Goal: Task Accomplishment & Management: Use online tool/utility

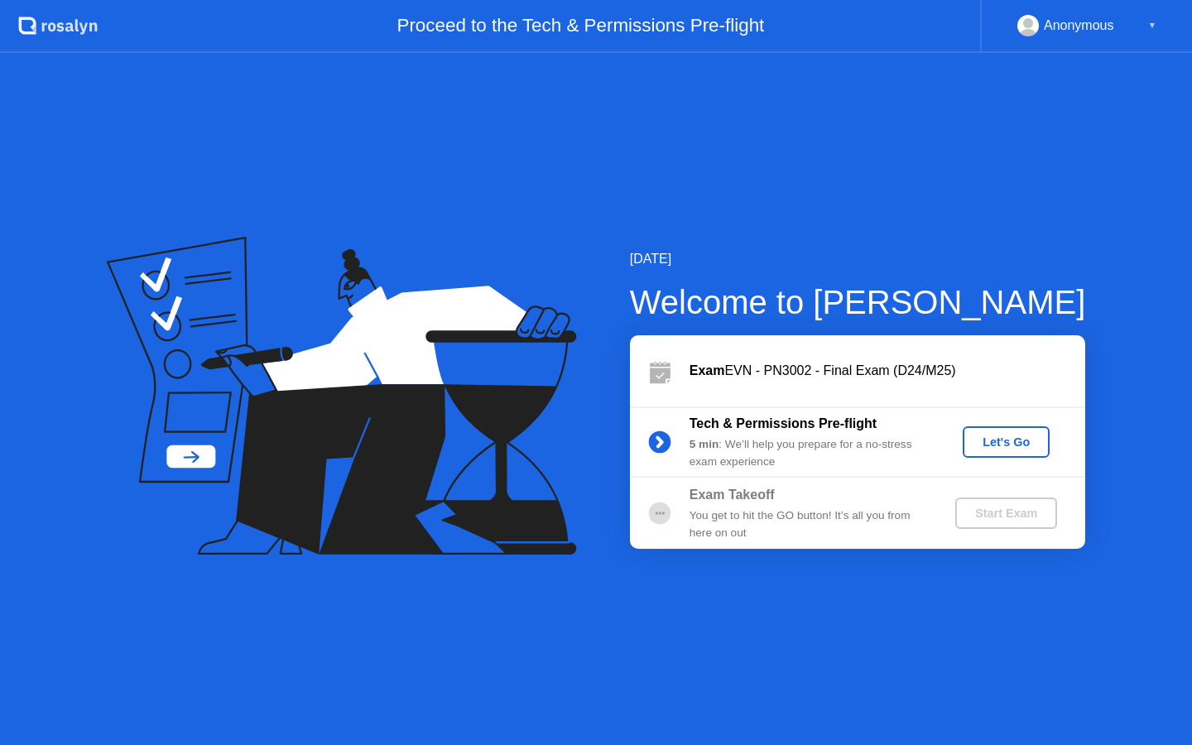
click at [1002, 435] on div "Let's Go" at bounding box center [1006, 441] width 74 height 13
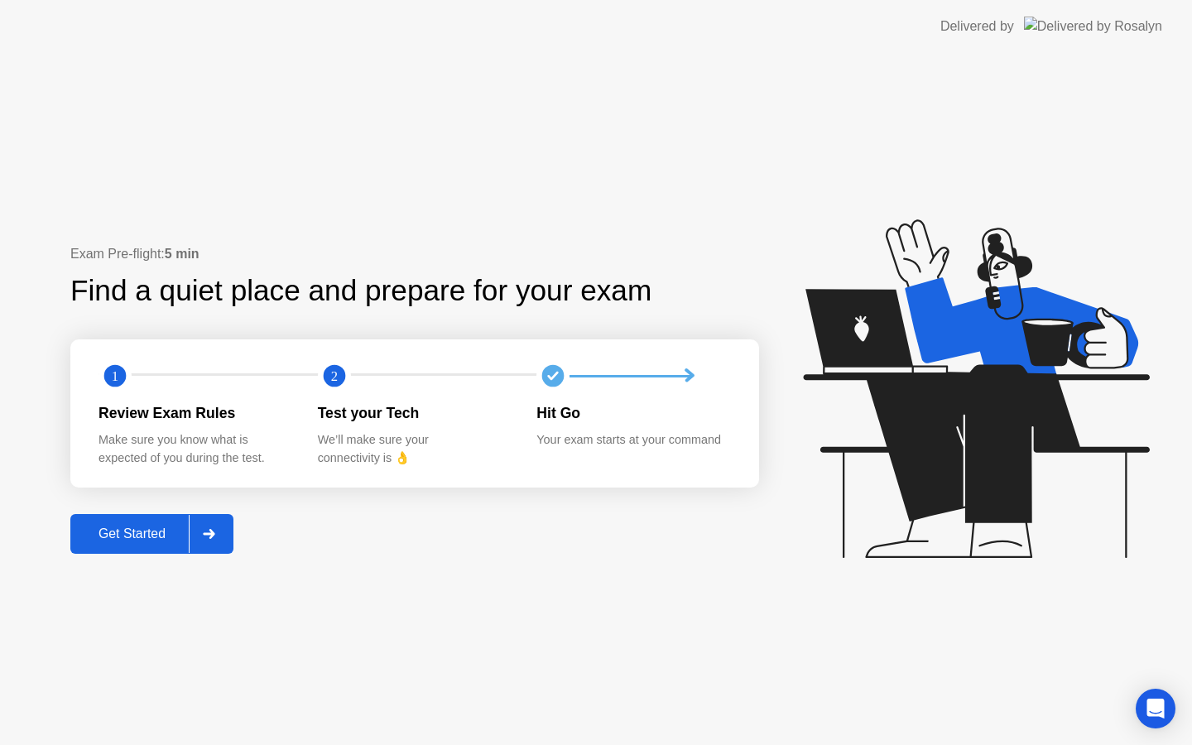
click at [200, 537] on div at bounding box center [209, 534] width 40 height 38
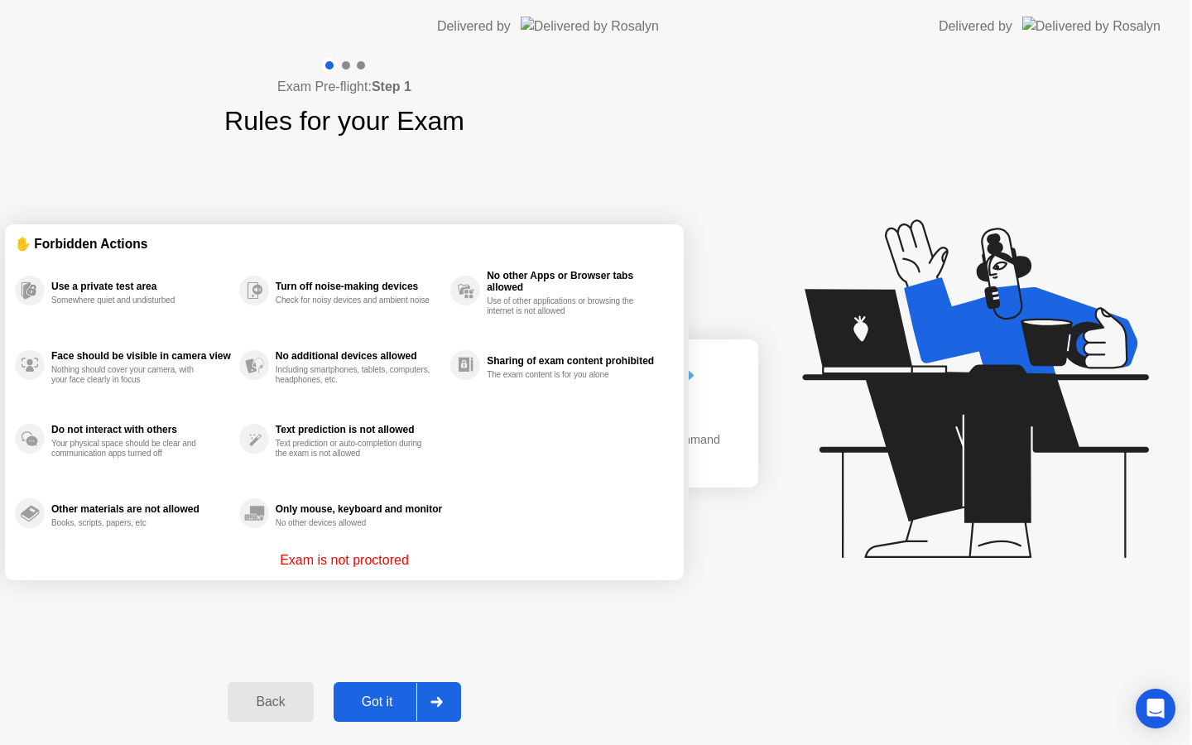
click at [115, 531] on div "Exam Pre-flight: Step 1 Rules for your Exam ✋ Forbidden Actions Use a private t…" at bounding box center [344, 399] width 689 height 692
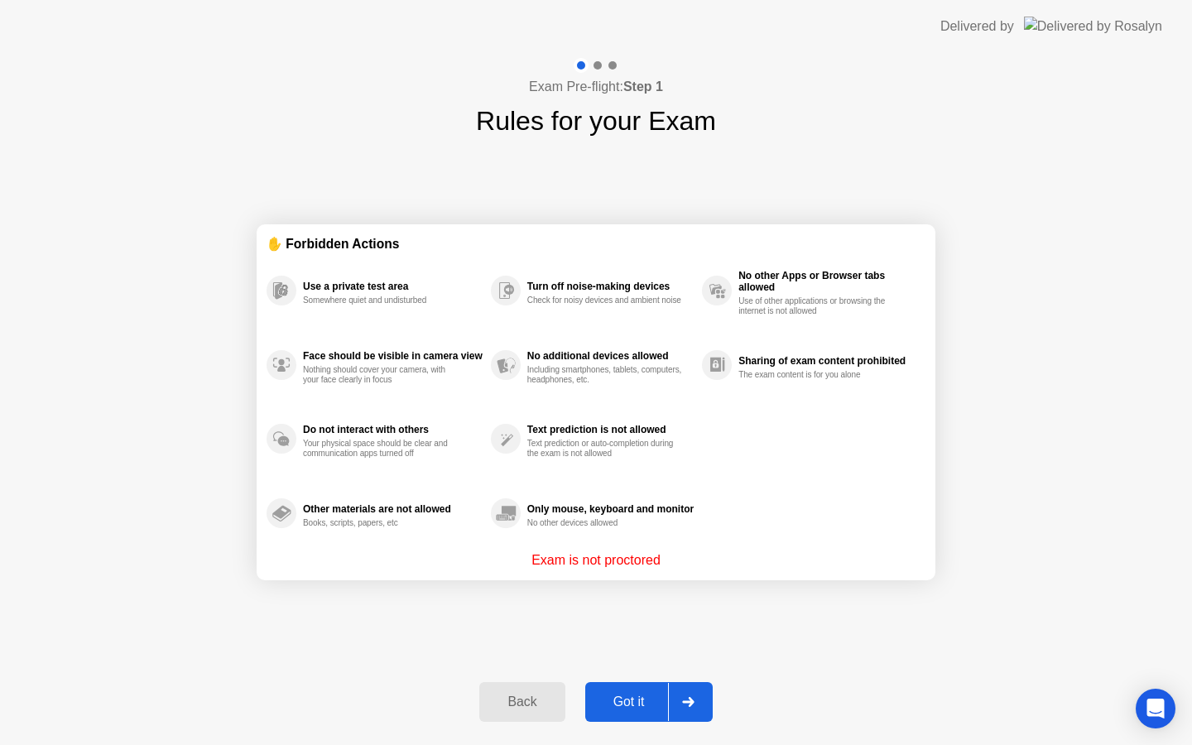
click at [709, 704] on button "Got it" at bounding box center [648, 702] width 127 height 40
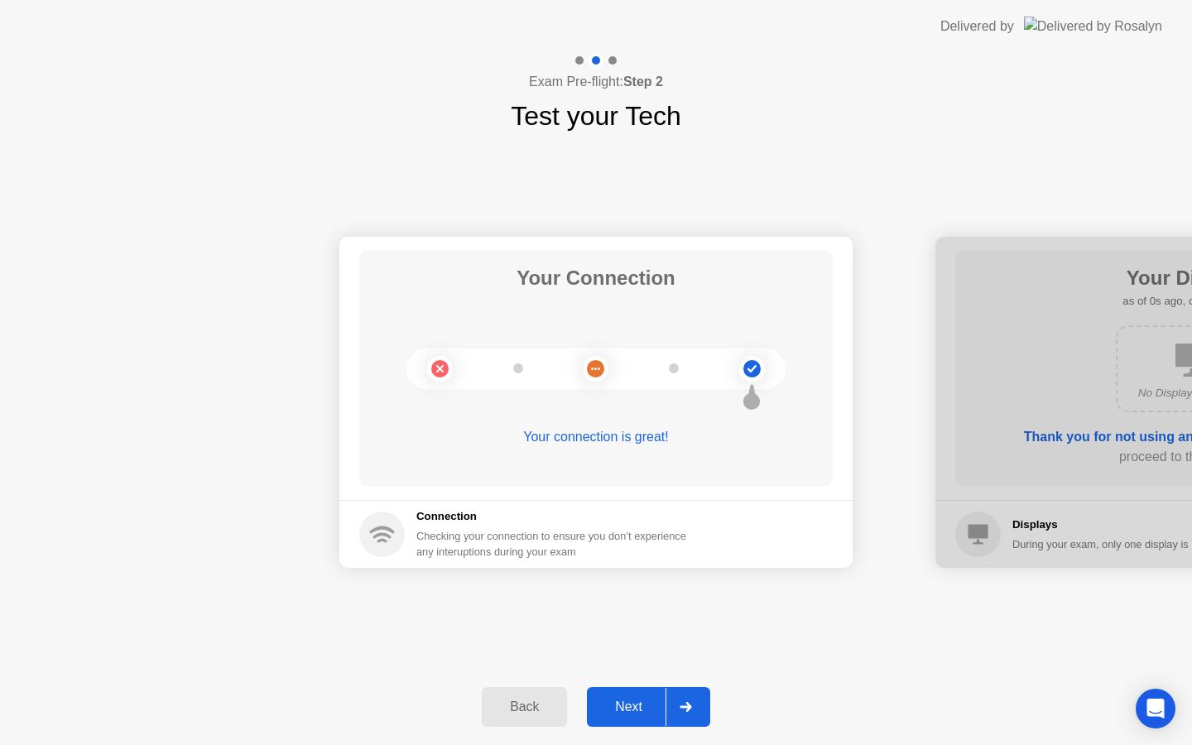
click at [701, 698] on div at bounding box center [686, 707] width 40 height 38
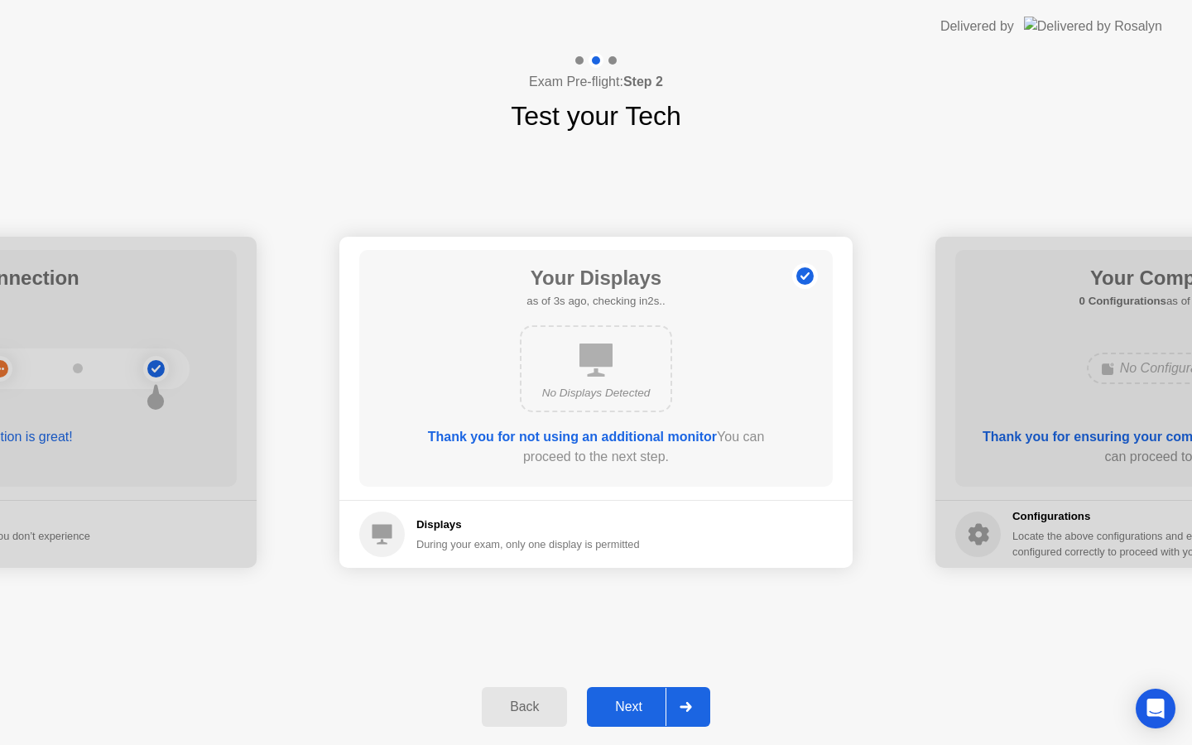
click at [697, 701] on div at bounding box center [686, 707] width 40 height 38
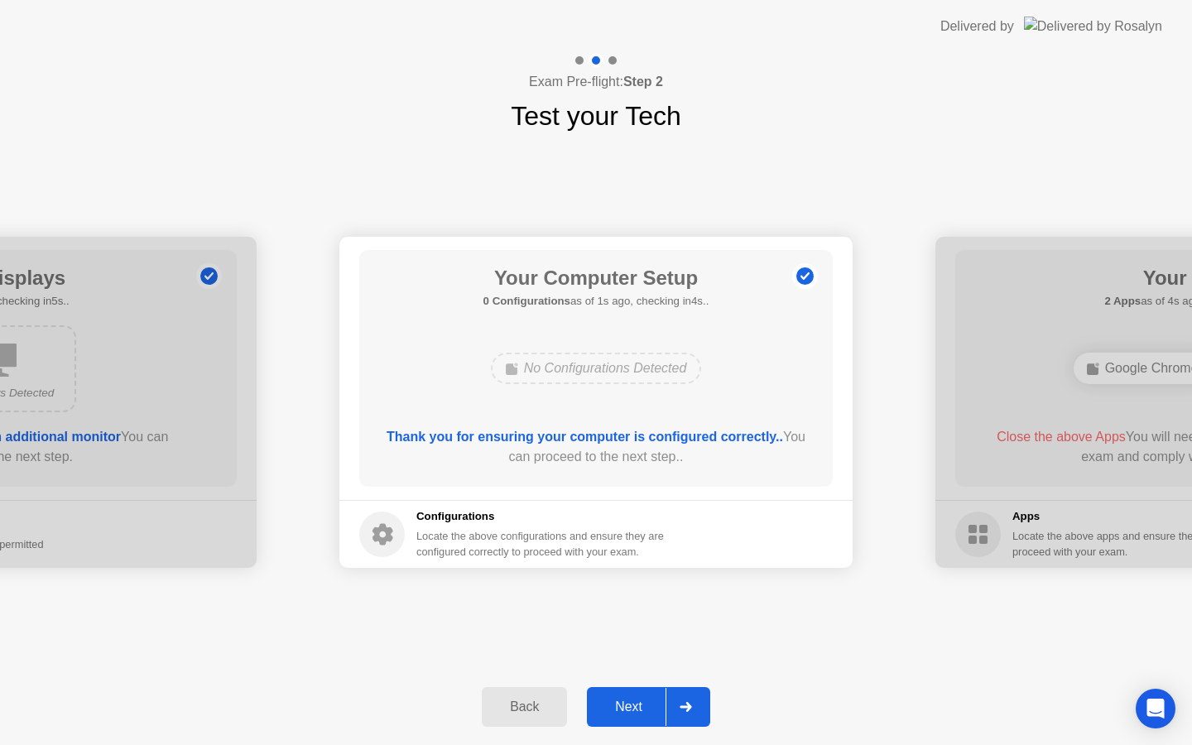
click at [697, 701] on div at bounding box center [686, 707] width 40 height 38
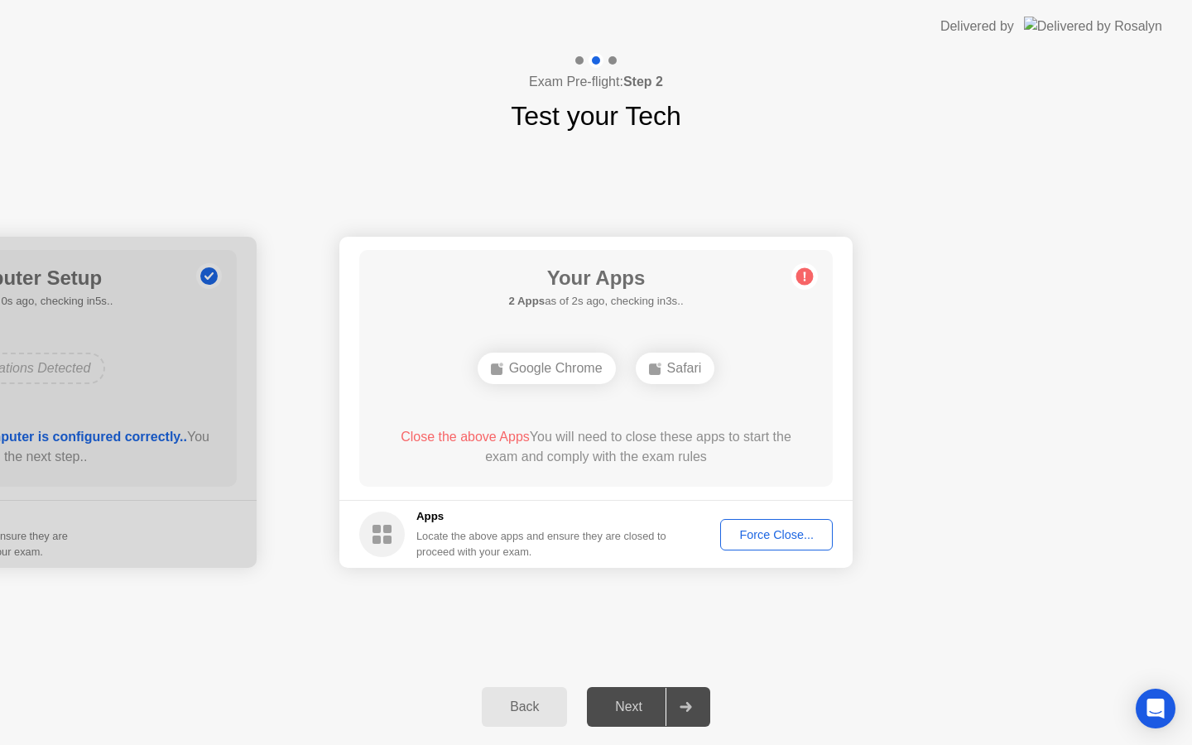
click at [785, 536] on div "Force Close..." at bounding box center [776, 534] width 101 height 13
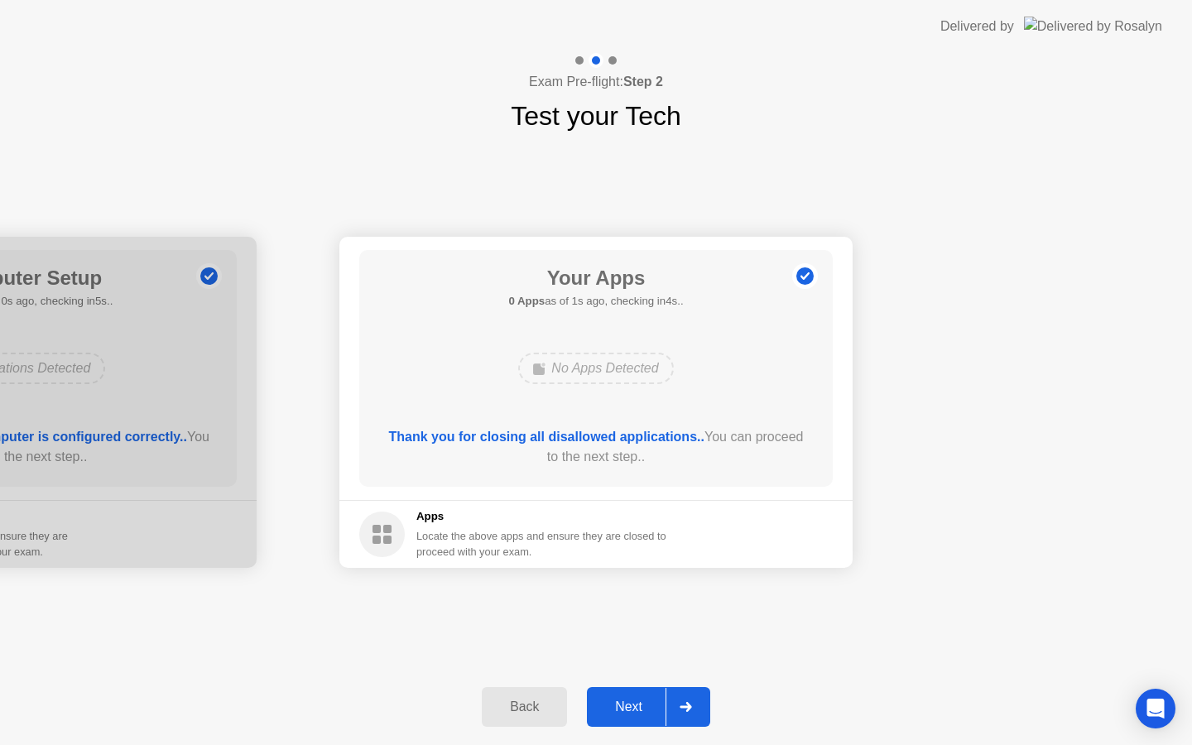
click at [681, 709] on icon at bounding box center [686, 707] width 12 height 10
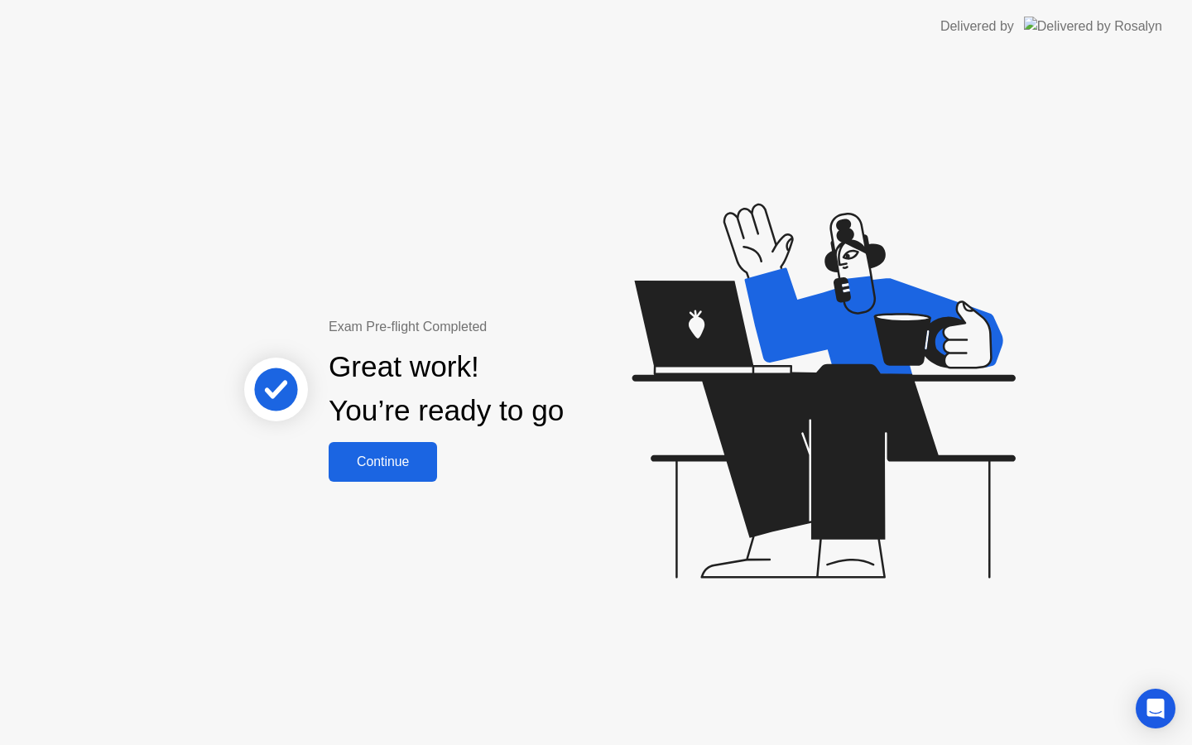
click at [391, 473] on button "Continue" at bounding box center [383, 462] width 108 height 40
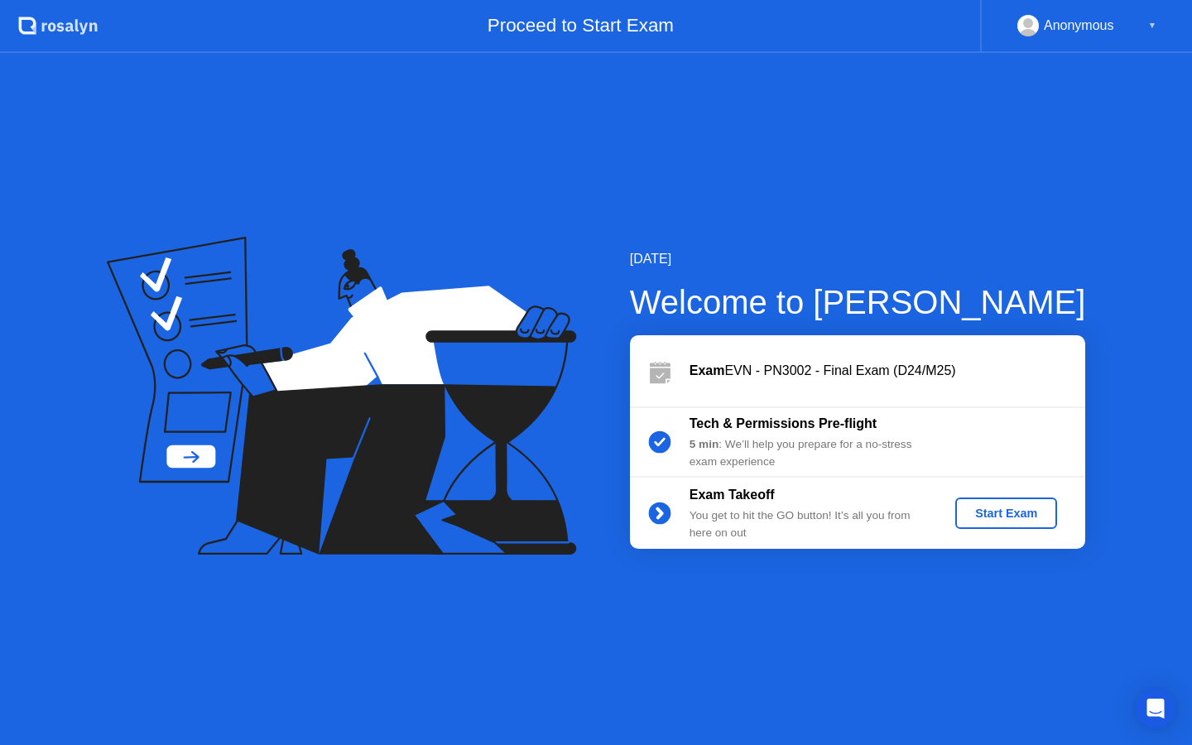
click at [1008, 515] on div "Start Exam" at bounding box center [1006, 513] width 89 height 13
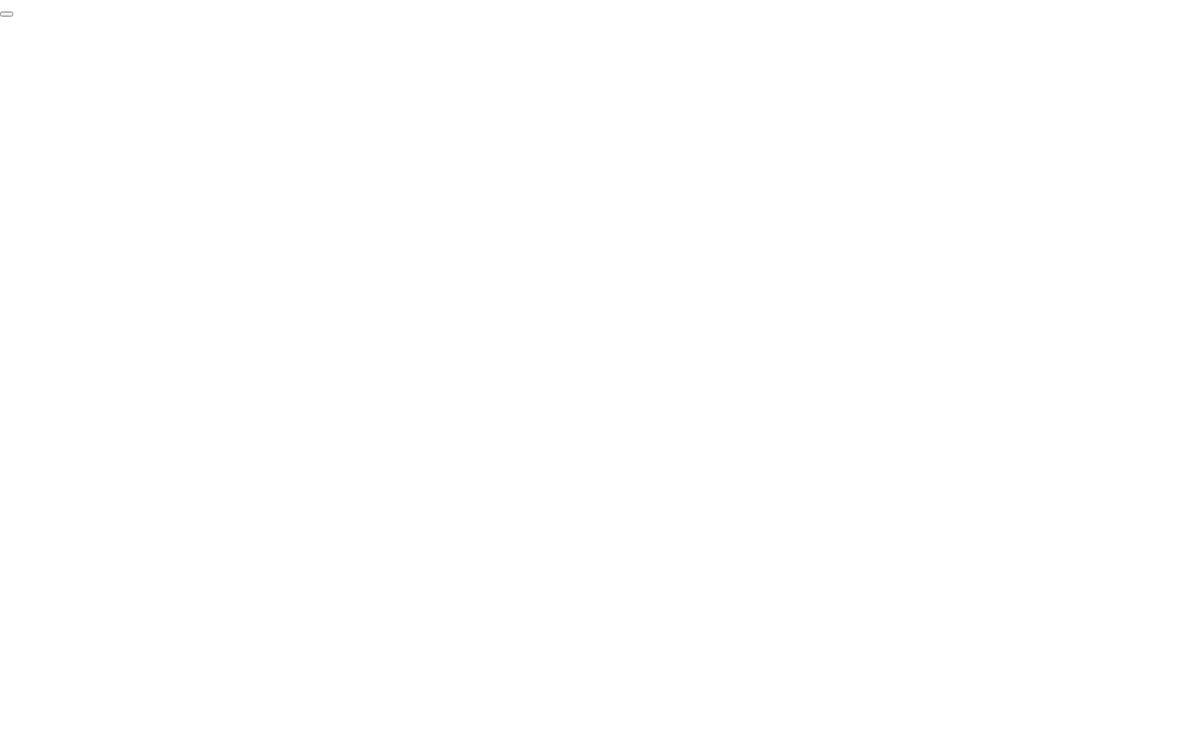
click div "End Proctoring Session"
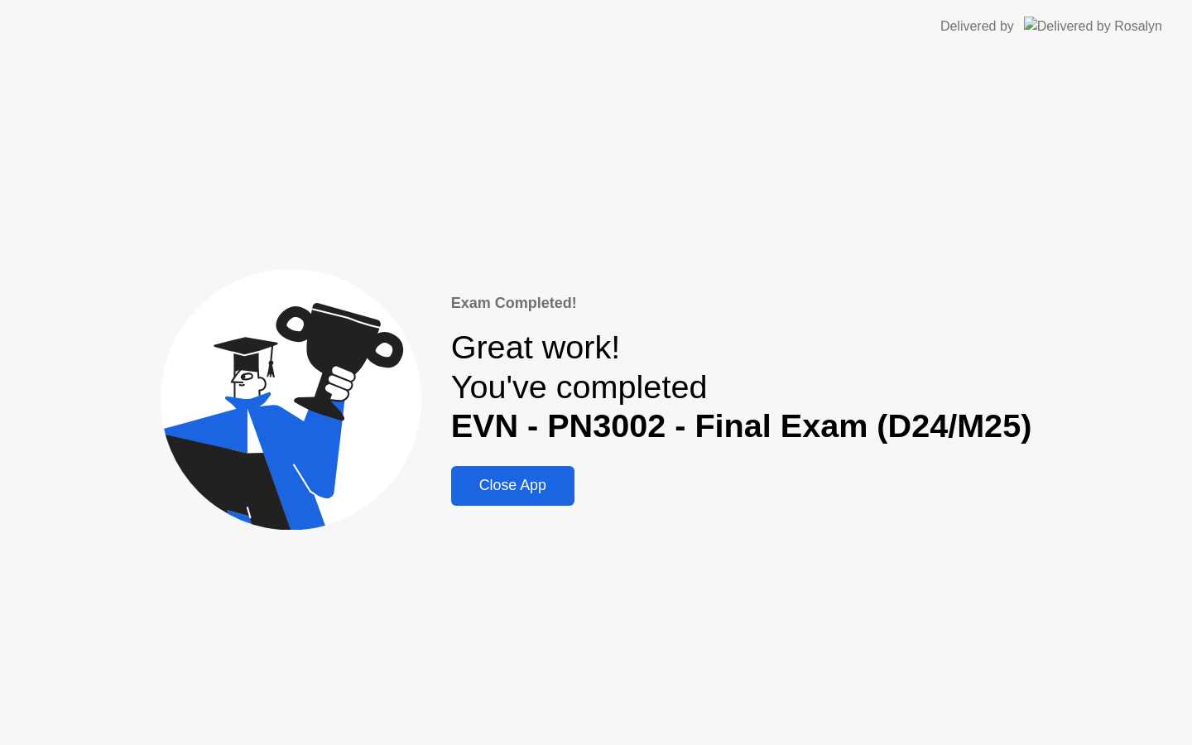
click at [562, 483] on div "Close App" at bounding box center [512, 485] width 113 height 17
